Goal: Task Accomplishment & Management: Use online tool/utility

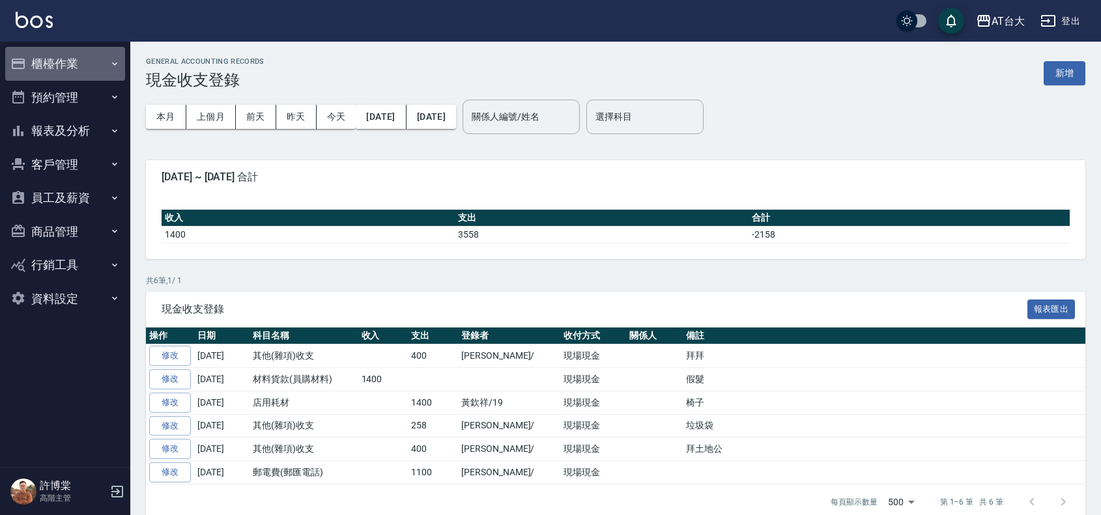
click at [98, 69] on button "櫃檯作業" at bounding box center [65, 64] width 120 height 34
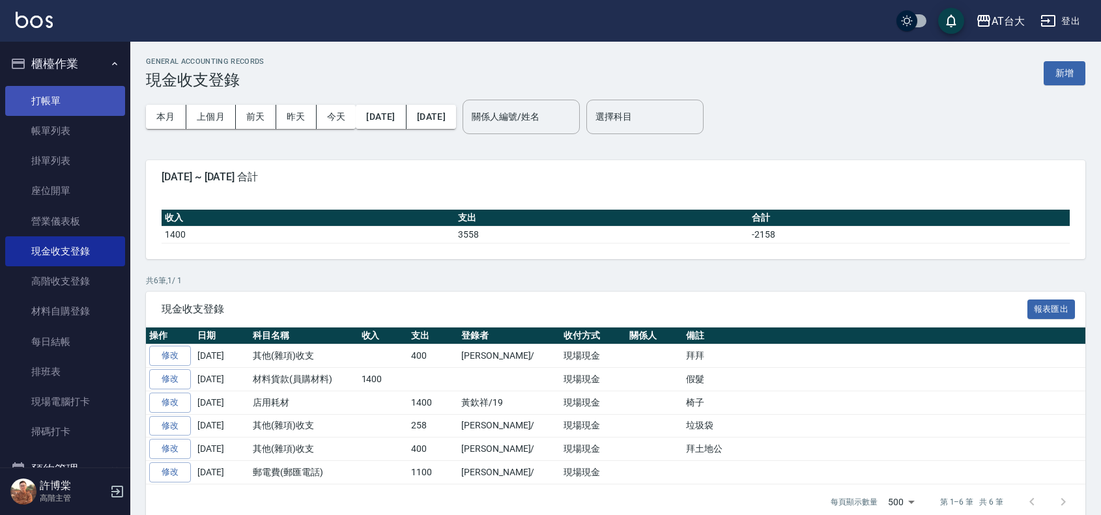
click at [103, 93] on link "打帳單" at bounding box center [65, 101] width 120 height 30
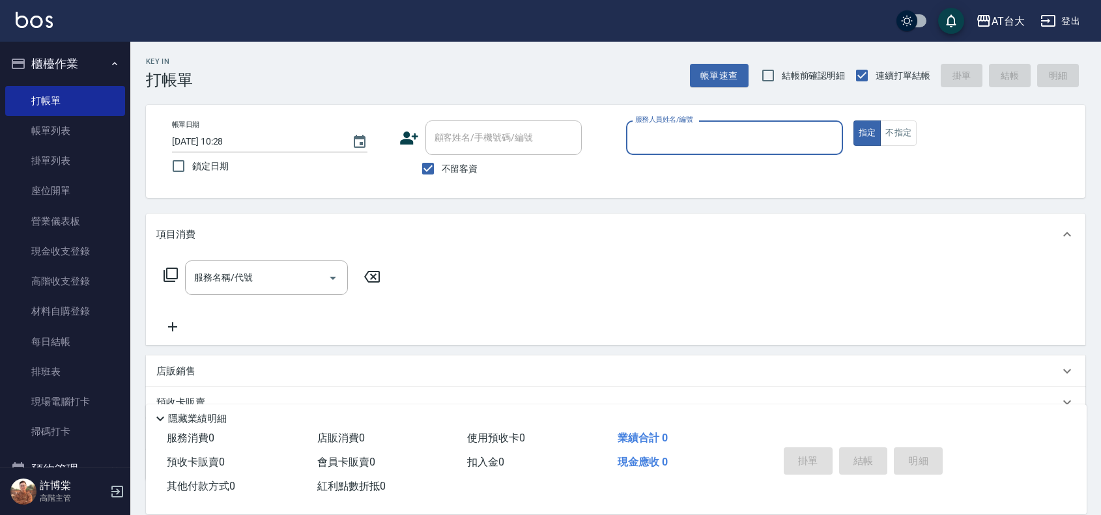
click at [762, 139] on input "服務人員姓名/編號" at bounding box center [734, 137] width 205 height 23
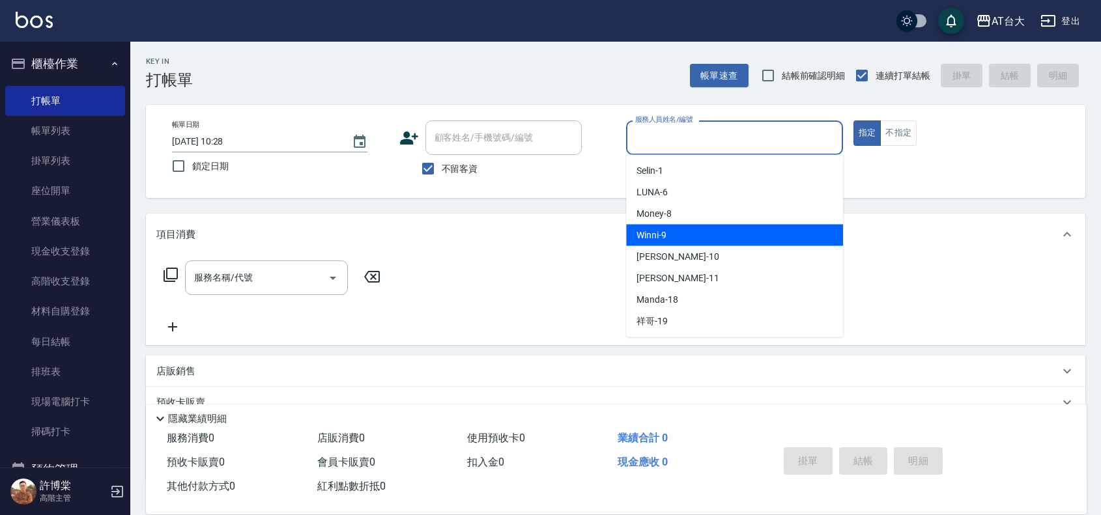
click at [800, 229] on div "Winni -9" at bounding box center [734, 235] width 217 height 21
type input "Winni-9"
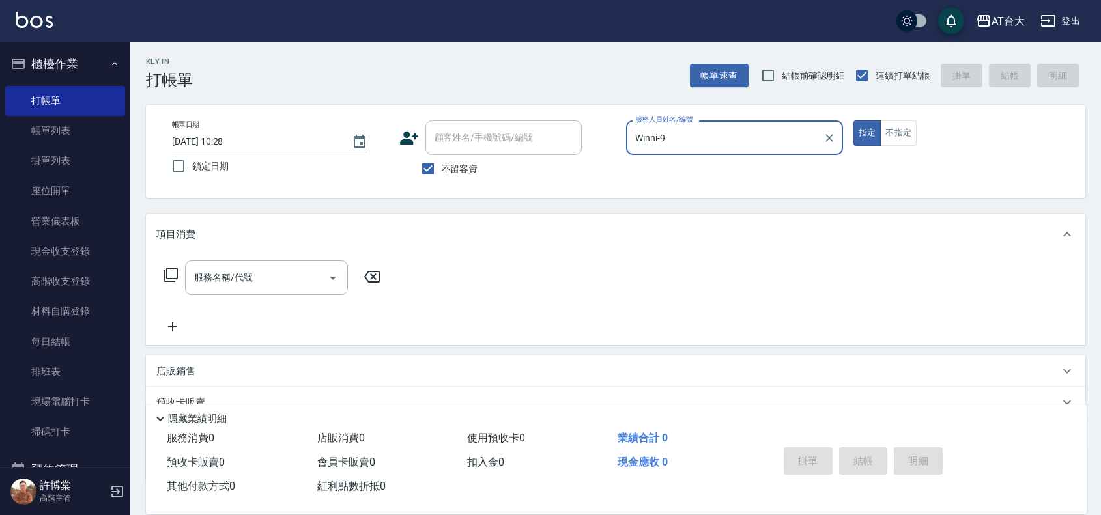
click at [223, 376] on div "店販銷售" at bounding box center [607, 372] width 903 height 14
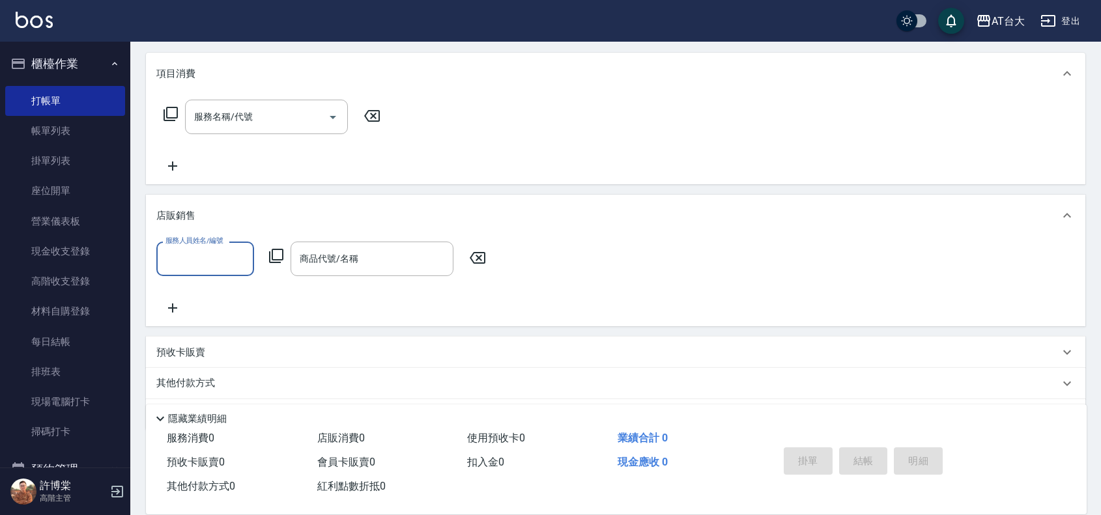
scroll to position [163, 0]
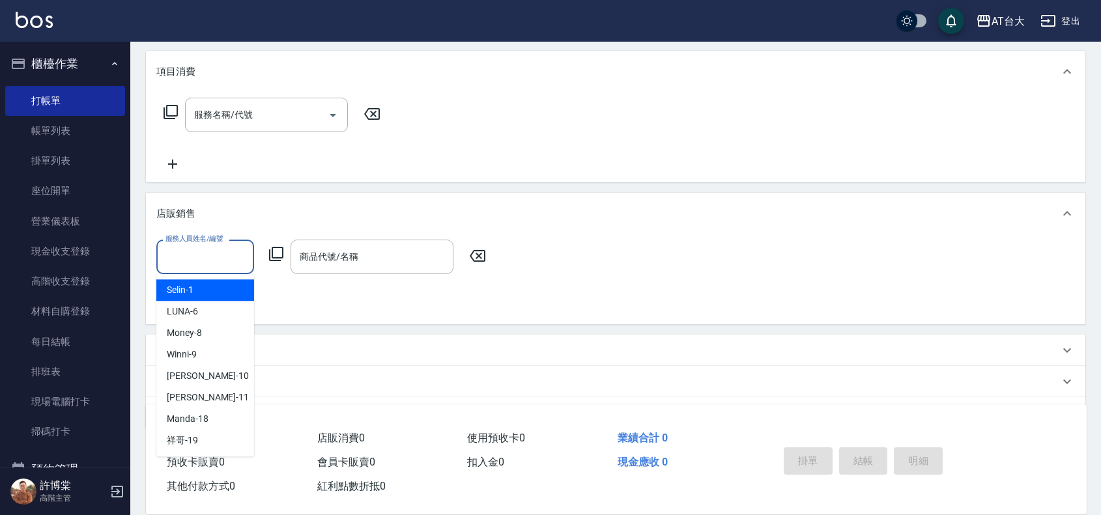
click at [192, 255] on input "服務人員姓名/編號" at bounding box center [205, 257] width 86 height 23
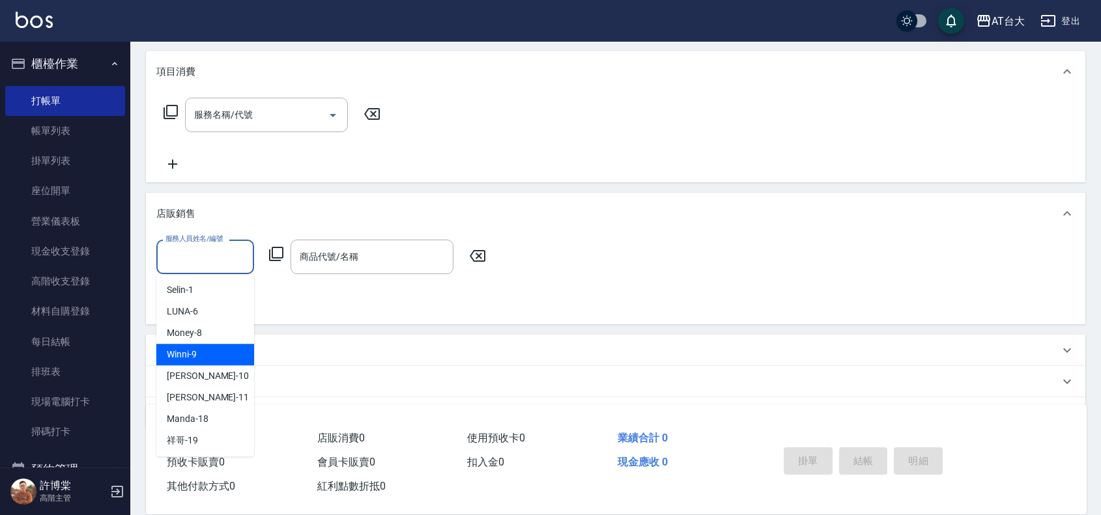
click at [245, 359] on div "Winni -9" at bounding box center [205, 354] width 98 height 21
type input "Winni-9"
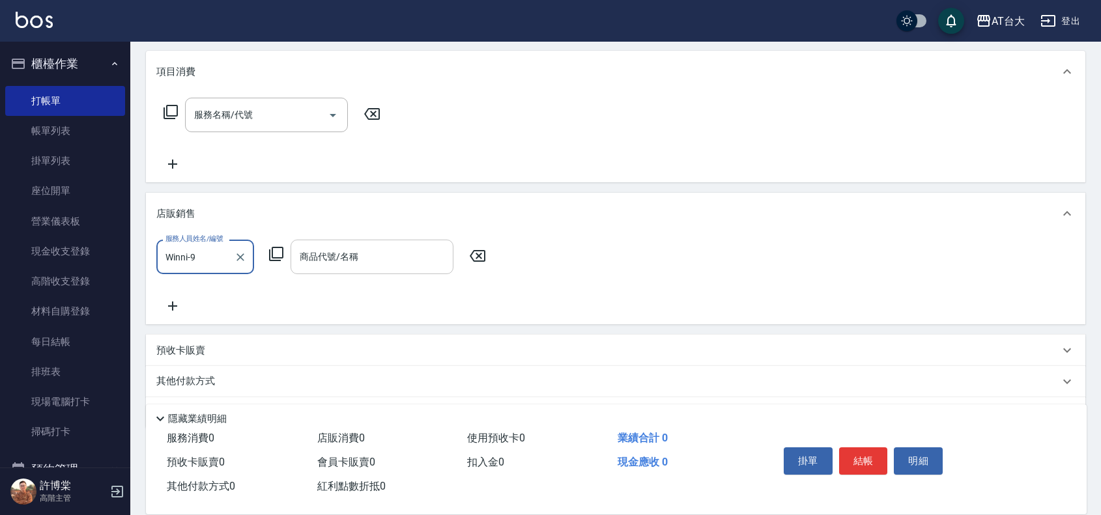
click at [317, 251] on div "商品代號/名稱 商品代號/名稱" at bounding box center [371, 257] width 163 height 35
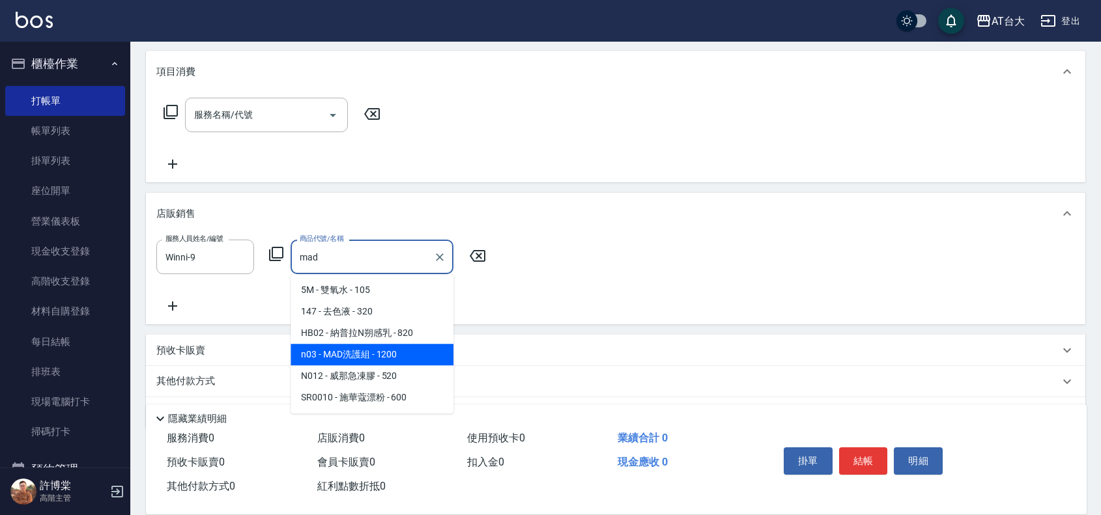
type input "MAD洗護組"
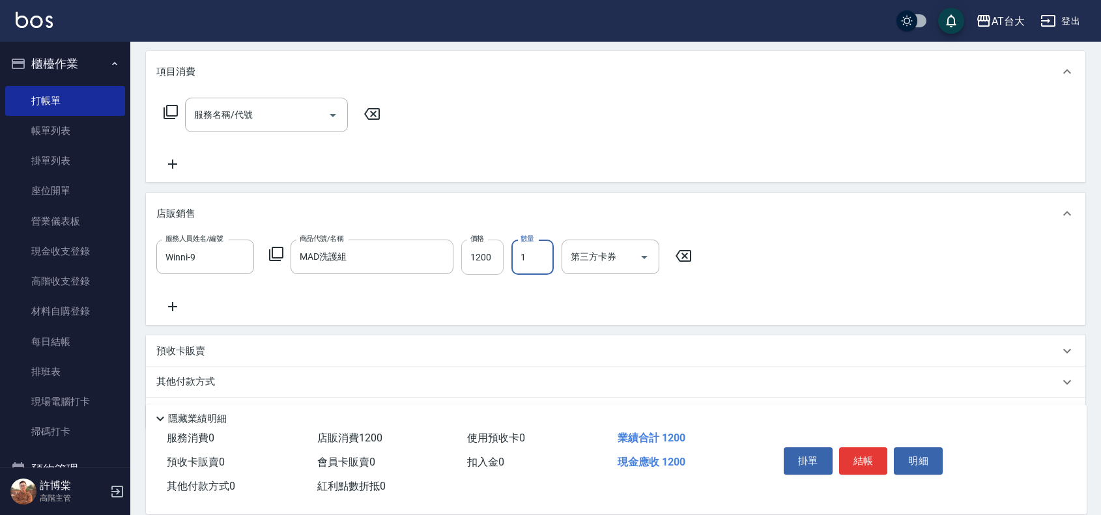
click at [488, 259] on input "1200" at bounding box center [482, 257] width 42 height 35
type input "900"
click at [877, 456] on button "結帳" at bounding box center [863, 460] width 49 height 27
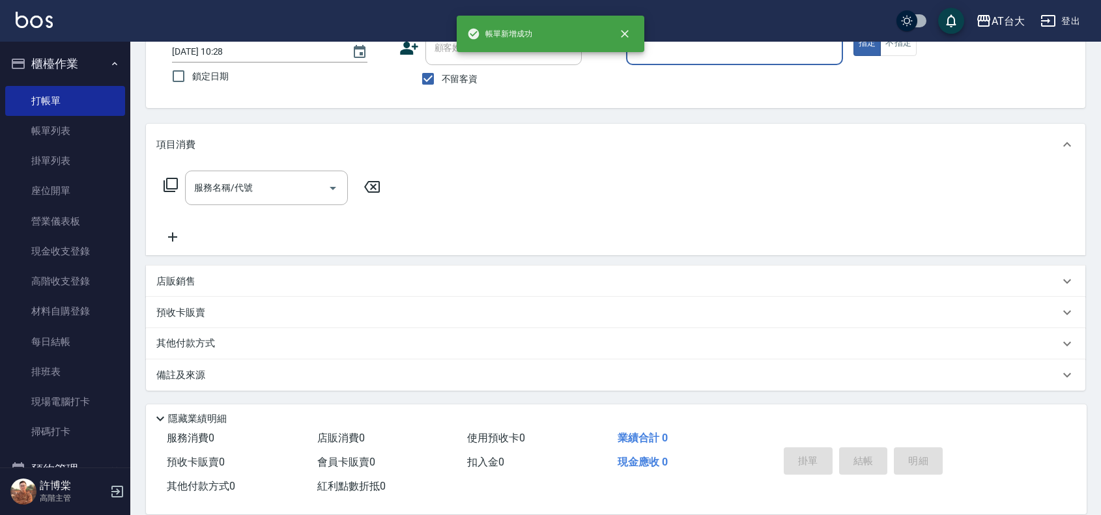
scroll to position [0, 0]
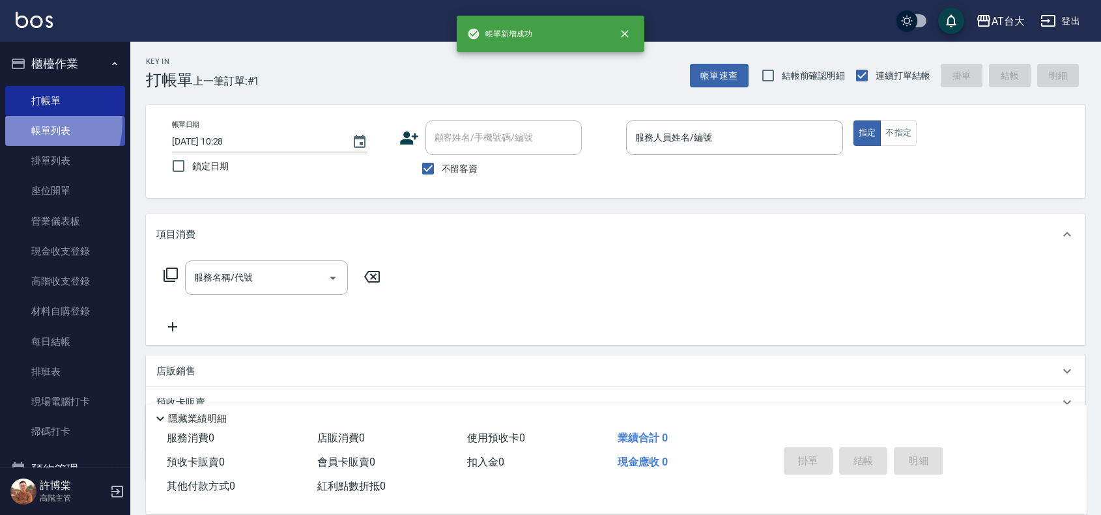
click at [28, 122] on link "帳單列表" at bounding box center [65, 131] width 120 height 30
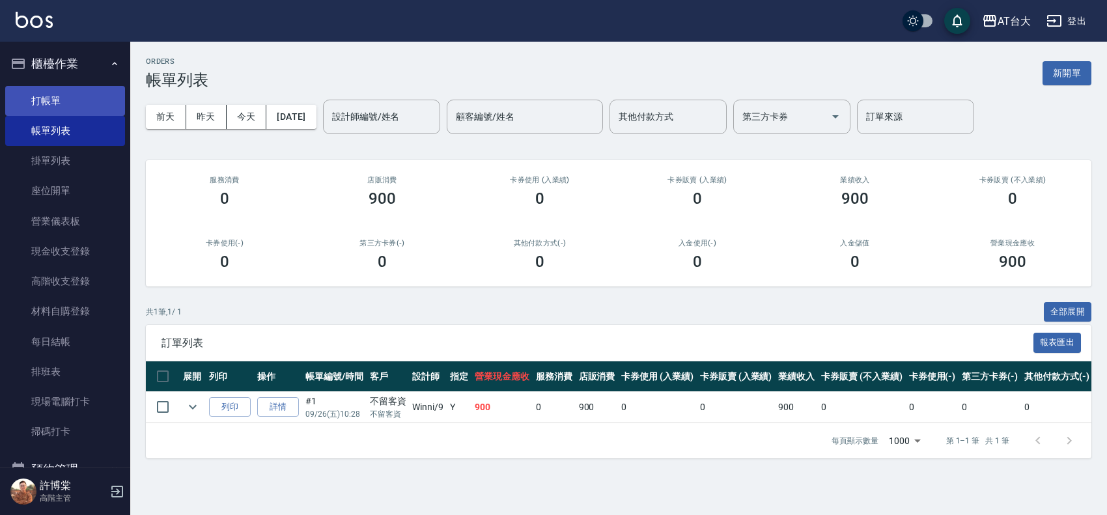
click at [44, 99] on link "打帳單" at bounding box center [65, 101] width 120 height 30
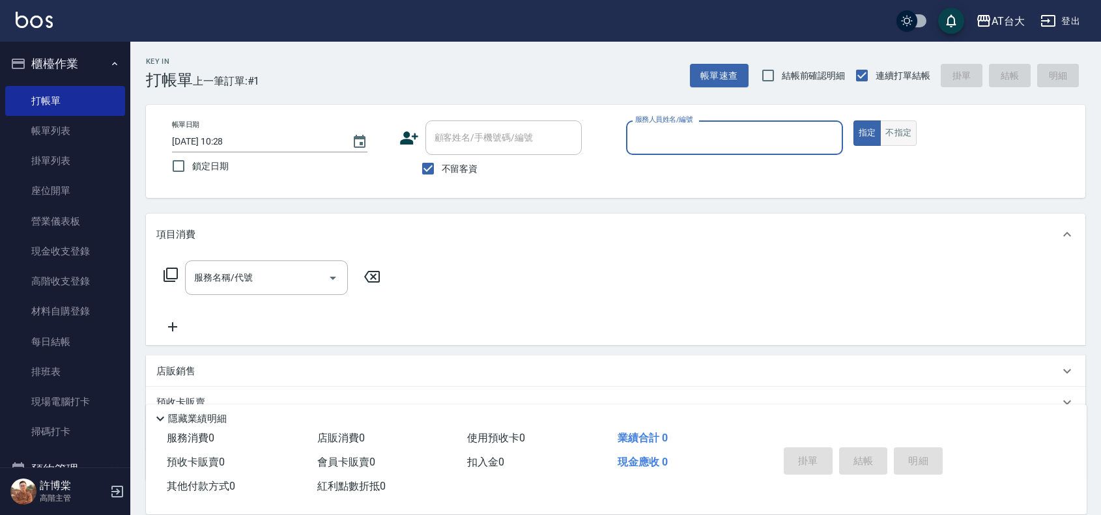
click at [907, 135] on button "不指定" at bounding box center [898, 132] width 36 height 25
drag, startPoint x: 60, startPoint y: 124, endPoint x: 91, endPoint y: 135, distance: 33.0
click at [59, 124] on link "帳單列表" at bounding box center [65, 131] width 120 height 30
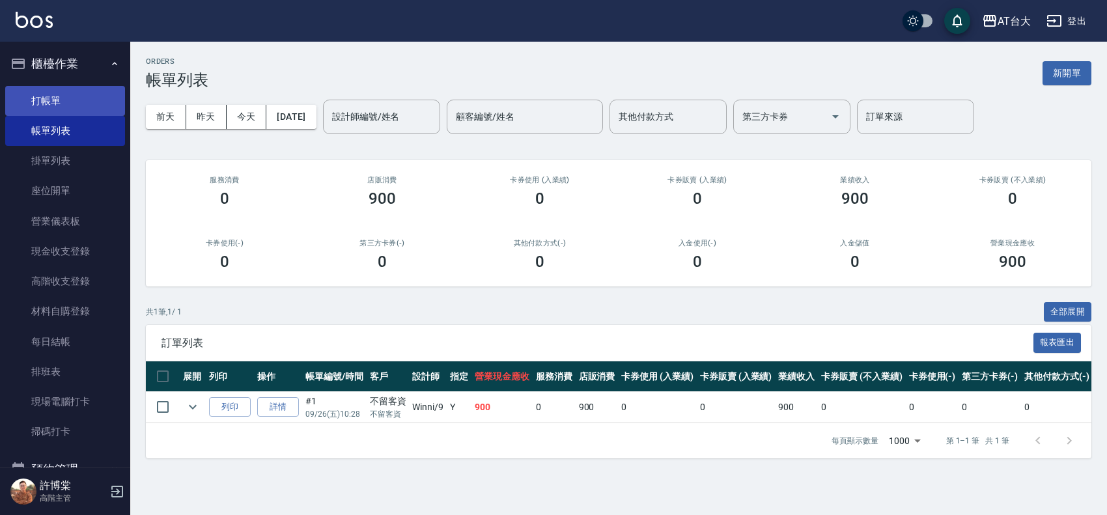
click at [40, 106] on link "打帳單" at bounding box center [65, 101] width 120 height 30
